Goal: Find specific page/section: Find specific page/section

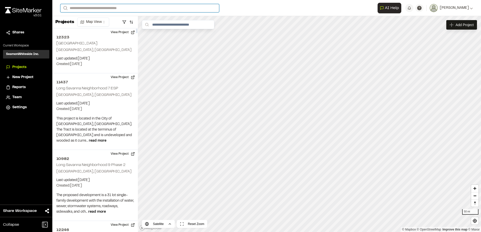
click at [85, 7] on input "Search" at bounding box center [139, 8] width 159 height 8
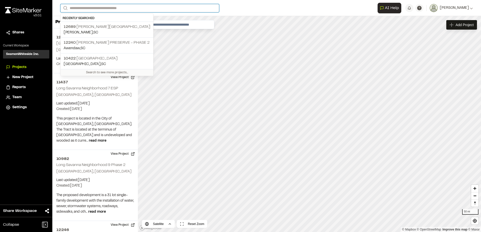
click at [93, 8] on input "Search" at bounding box center [139, 8] width 159 height 8
click at [236, 6] on form "Search" at bounding box center [218, 8] width 317 height 8
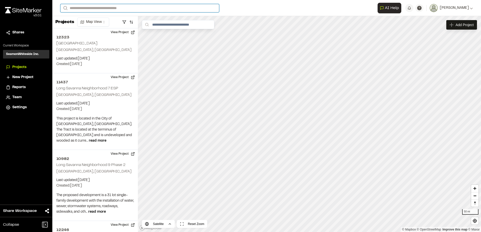
click at [111, 9] on input "Search" at bounding box center [139, 8] width 159 height 8
click at [104, 9] on input "Search" at bounding box center [139, 8] width 159 height 8
type input "****"
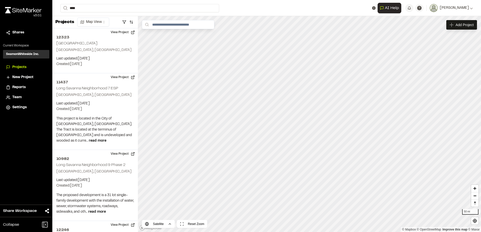
click at [103, 22] on p "SCR10ZC77 [GEOGRAPHIC_DATA]" at bounding box center [101, 20] width 74 height 6
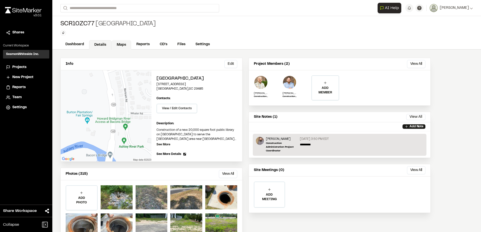
click at [121, 43] on link "Maps" at bounding box center [121, 45] width 20 height 10
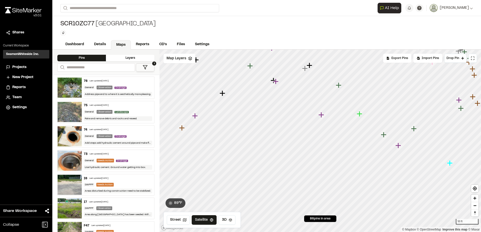
click at [359, 115] on icon "Map marker" at bounding box center [360, 114] width 6 height 6
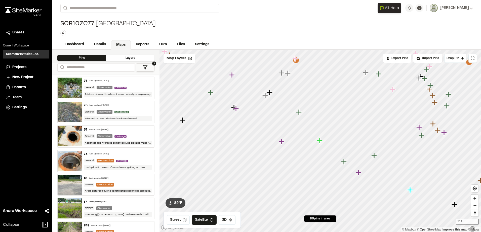
click at [344, 162] on icon "Map marker" at bounding box center [344, 162] width 6 height 6
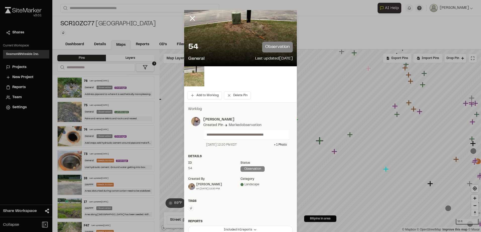
click at [193, 72] on img at bounding box center [194, 76] width 20 height 20
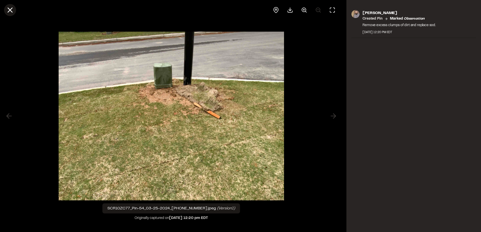
click at [9, 9] on icon at bounding box center [10, 10] width 9 height 9
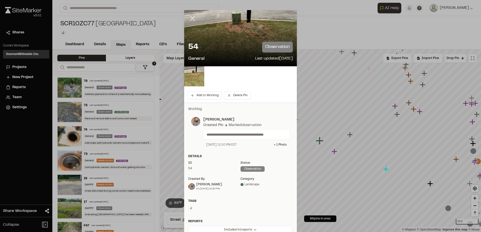
click at [190, 17] on line at bounding box center [192, 18] width 4 height 4
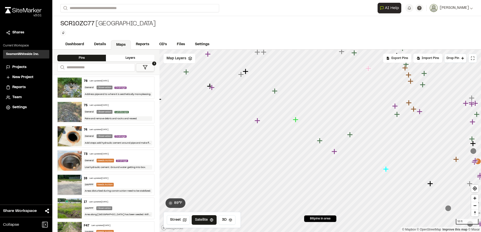
click at [351, 136] on icon "Map marker" at bounding box center [350, 135] width 6 height 6
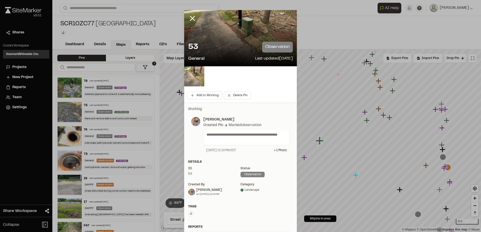
click at [225, 54] on div "53 observation General Last updated [DATE]" at bounding box center [240, 52] width 113 height 29
drag, startPoint x: 226, startPoint y: 42, endPoint x: 216, endPoint y: 62, distance: 23.3
click at [225, 46] on div "53 observation" at bounding box center [240, 47] width 105 height 11
click at [195, 73] on img at bounding box center [194, 76] width 20 height 20
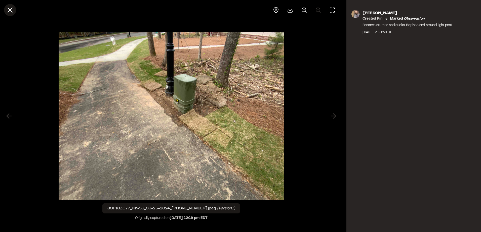
click at [10, 8] on icon at bounding box center [10, 10] width 9 height 9
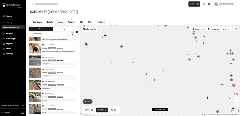
scroll to position [327, 0]
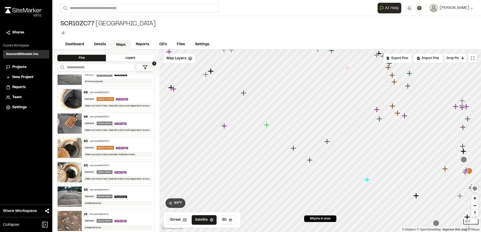
click at [75, 148] on img at bounding box center [70, 148] width 24 height 20
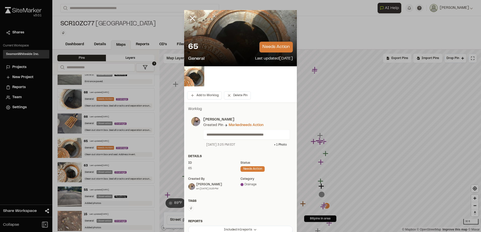
click at [237, 36] on div at bounding box center [240, 38] width 113 height 56
click at [186, 80] on img at bounding box center [194, 76] width 20 height 20
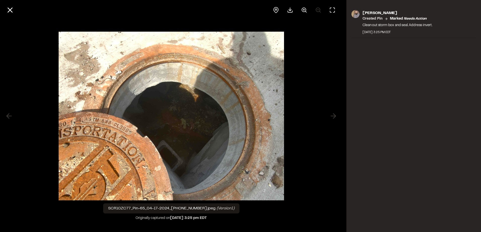
click at [182, 127] on img at bounding box center [171, 116] width 225 height 179
click at [9, 8] on line at bounding box center [10, 10] width 4 height 4
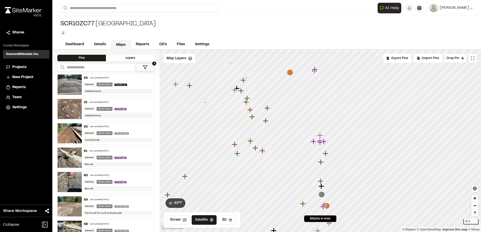
scroll to position [453, 0]
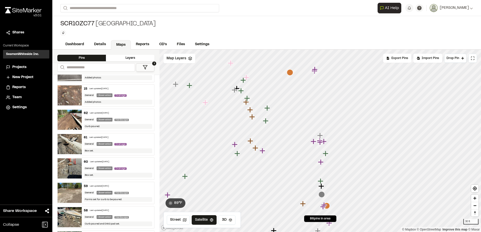
click at [70, 120] on img at bounding box center [70, 120] width 24 height 20
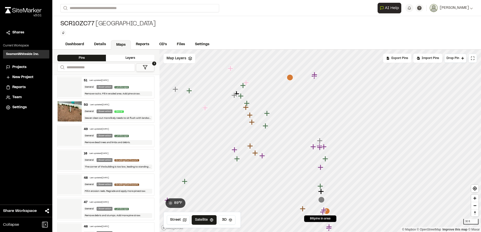
scroll to position [755, 0]
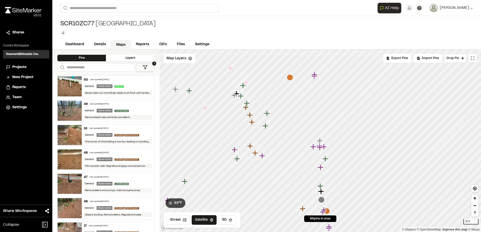
click at [75, 133] on img at bounding box center [70, 135] width 24 height 20
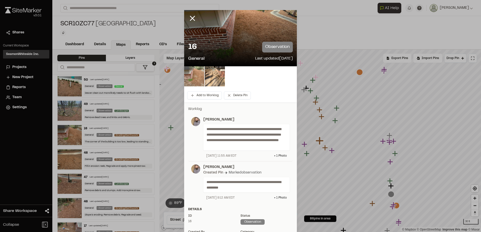
click at [195, 81] on img at bounding box center [194, 76] width 20 height 20
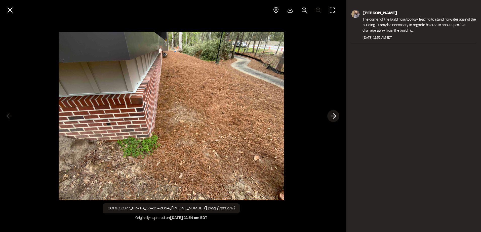
click at [333, 117] on icon at bounding box center [333, 116] width 8 height 9
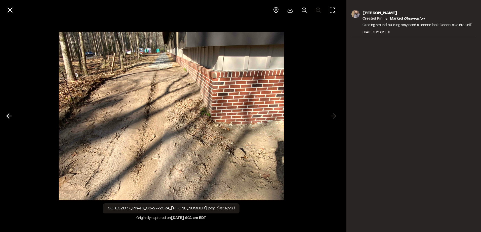
drag, startPoint x: 333, startPoint y: 117, endPoint x: 225, endPoint y: 114, distance: 107.7
click at [225, 114] on img at bounding box center [171, 116] width 225 height 179
click at [11, 114] on icon at bounding box center [9, 116] width 8 height 9
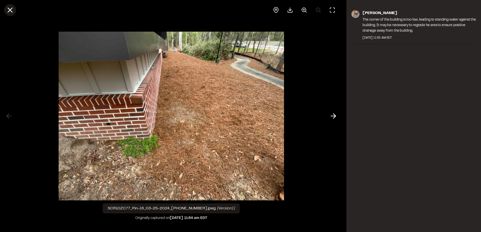
click at [10, 10] on line at bounding box center [10, 10] width 4 height 4
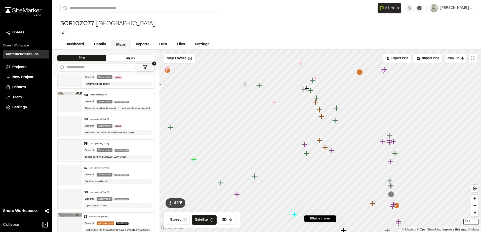
scroll to position [1081, 0]
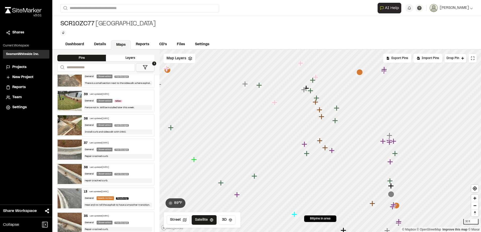
click at [70, 126] on img at bounding box center [70, 125] width 24 height 20
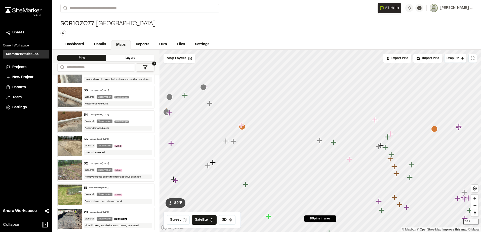
scroll to position [1232, 0]
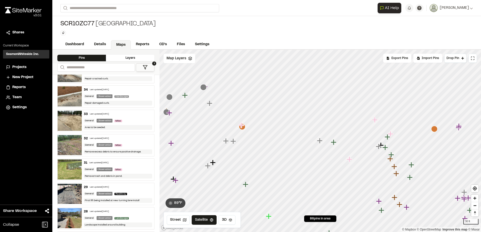
click at [70, 170] on img at bounding box center [70, 170] width 24 height 20
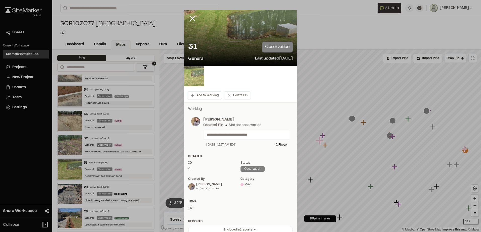
click at [190, 73] on img at bounding box center [194, 76] width 20 height 20
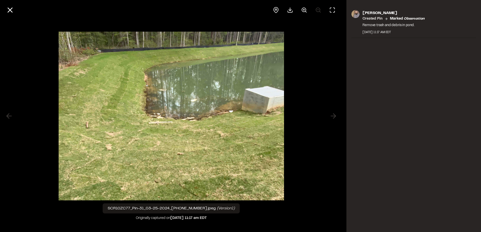
click at [320, 176] on div at bounding box center [171, 116] width 342 height 232
click at [366, 155] on div "[PERSON_NAME] Created Pin Marked observation Remove trash and debris in pond. […" at bounding box center [413, 116] width 135 height 232
click at [11, 10] on line at bounding box center [10, 10] width 4 height 4
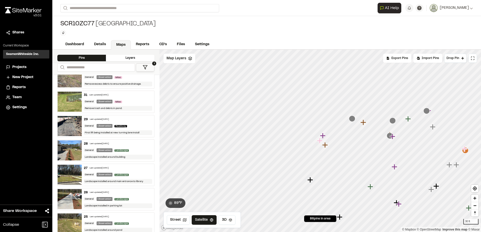
scroll to position [1308, 0]
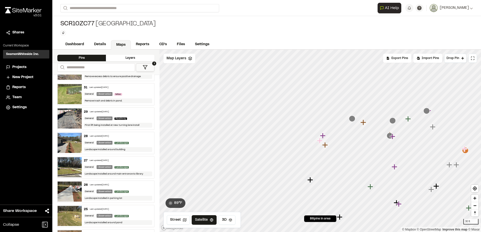
click at [68, 118] on img at bounding box center [70, 119] width 24 height 20
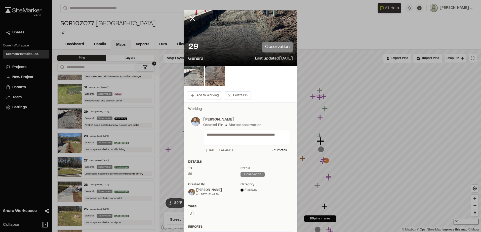
click at [198, 74] on img at bounding box center [194, 76] width 20 height 20
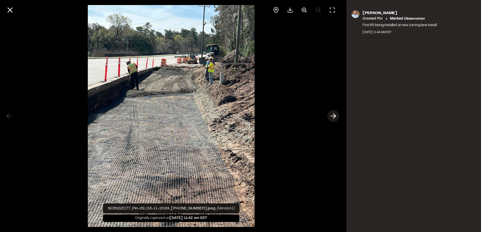
click at [334, 116] on line at bounding box center [333, 116] width 5 height 0
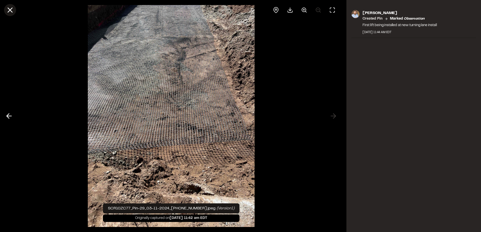
click at [8, 10] on icon at bounding box center [10, 10] width 9 height 9
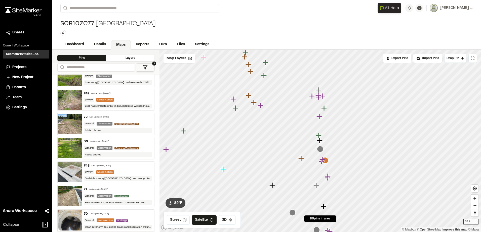
scroll to position [0, 0]
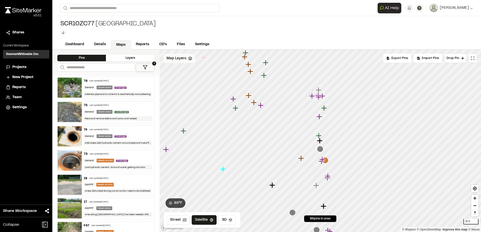
click at [190, 62] on div "Map Layers" at bounding box center [179, 59] width 32 height 10
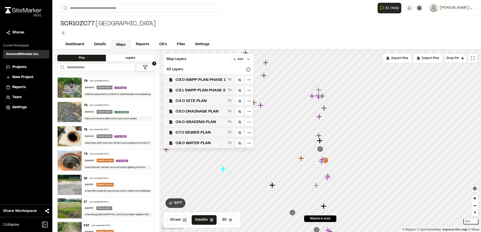
click at [92, 57] on div "Pins" at bounding box center [81, 58] width 49 height 7
click at [146, 66] on icon at bounding box center [145, 67] width 5 height 5
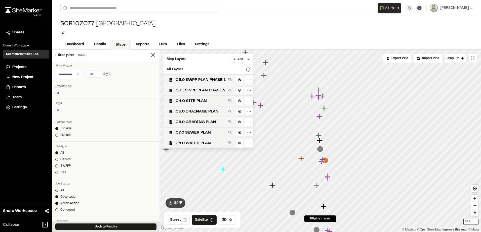
click at [57, 190] on div at bounding box center [56, 190] width 3 height 3
click at [201, 57] on div "Map Layers Add" at bounding box center [208, 59] width 90 height 11
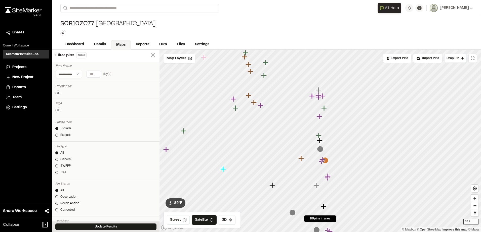
click at [150, 54] on icon at bounding box center [152, 55] width 7 height 7
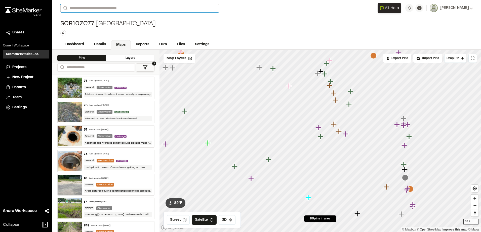
click at [98, 8] on input "Search" at bounding box center [139, 8] width 159 height 8
type input "*****"
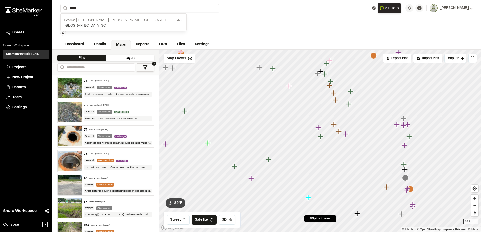
click at [94, 22] on p "12246 [PERSON_NAME] [PERSON_NAME][GEOGRAPHIC_DATA]" at bounding box center [124, 20] width 120 height 6
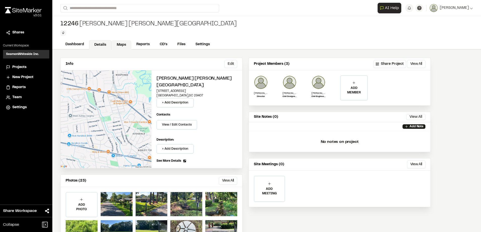
click at [119, 43] on link "Maps" at bounding box center [121, 45] width 20 height 10
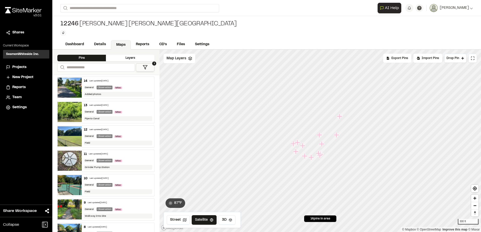
click at [70, 162] on img at bounding box center [70, 161] width 24 height 20
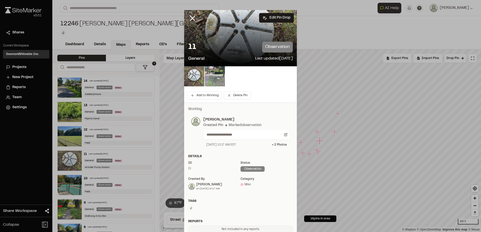
click at [221, 81] on img at bounding box center [215, 76] width 20 height 20
